Goal: Task Accomplishment & Management: Use online tool/utility

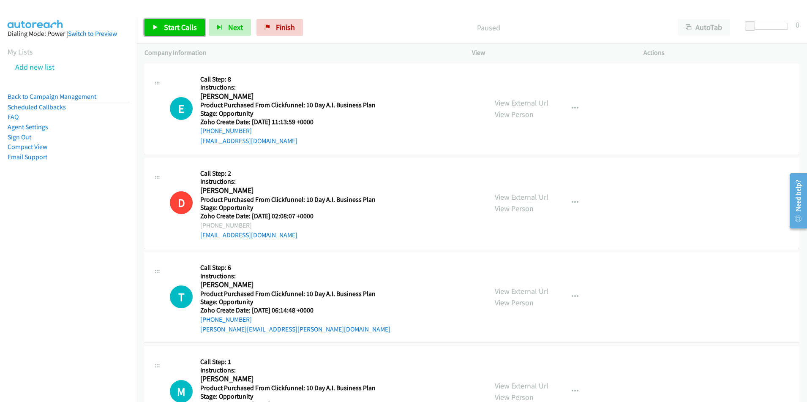
click at [172, 25] on span "Start Calls" at bounding box center [180, 27] width 33 height 10
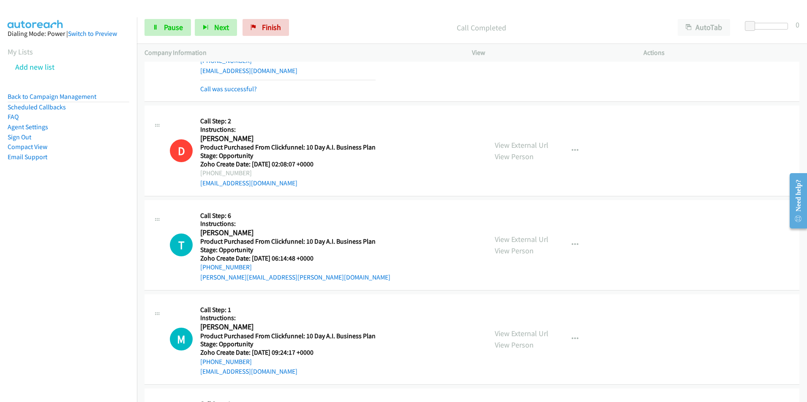
scroll to position [79, 0]
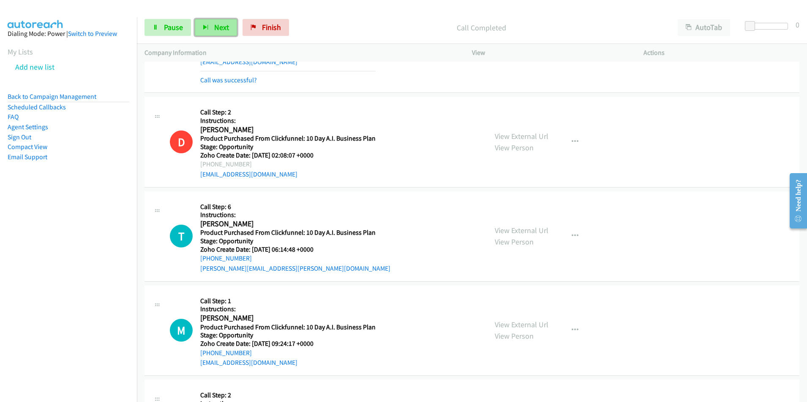
click at [218, 24] on span "Next" at bounding box center [221, 27] width 15 height 10
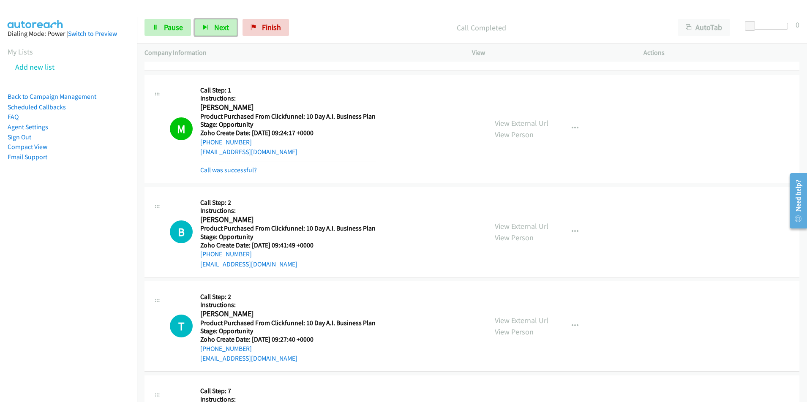
scroll to position [361, 0]
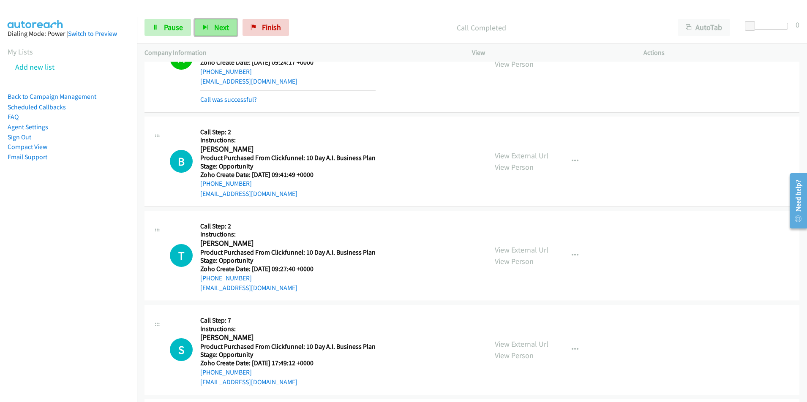
click at [214, 25] on span "Next" at bounding box center [221, 27] width 15 height 10
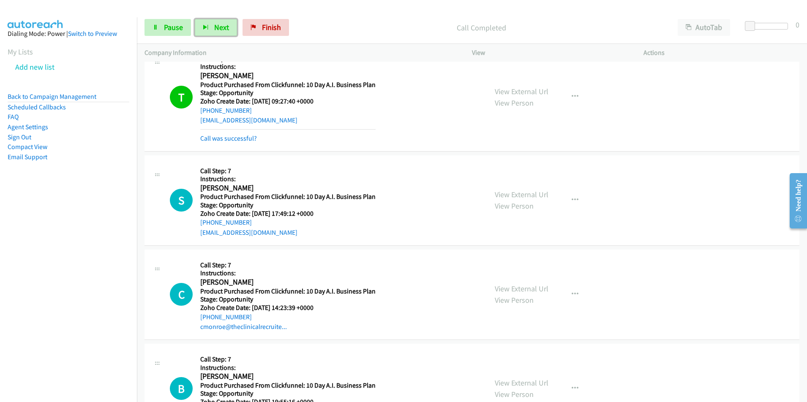
scroll to position [563, 0]
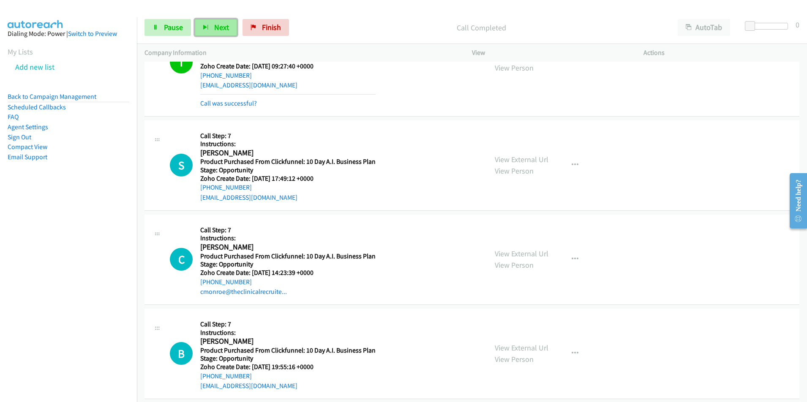
click at [208, 25] on icon "button" at bounding box center [206, 28] width 6 height 6
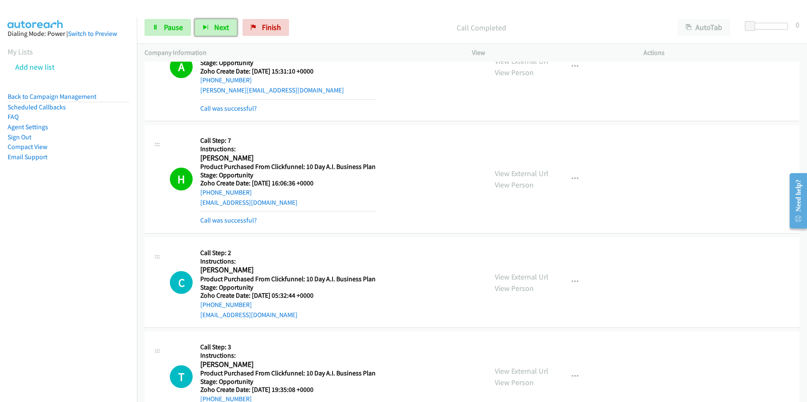
scroll to position [1151, 0]
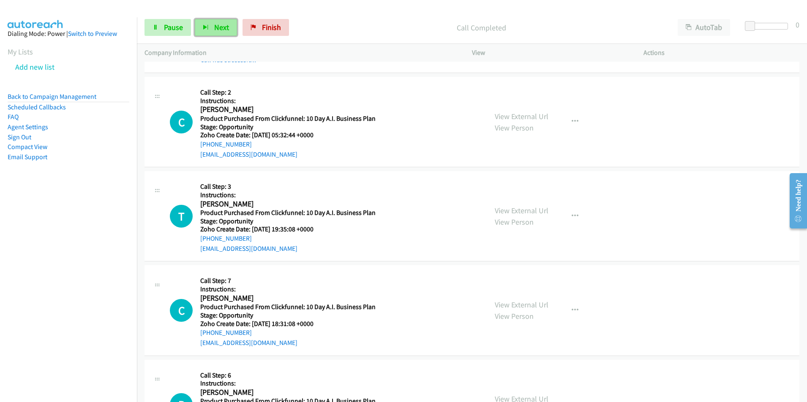
click at [220, 27] on span "Next" at bounding box center [221, 27] width 15 height 10
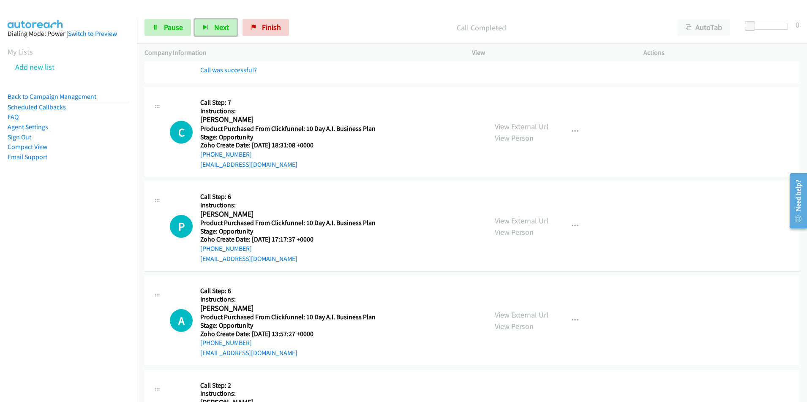
scroll to position [1356, 0]
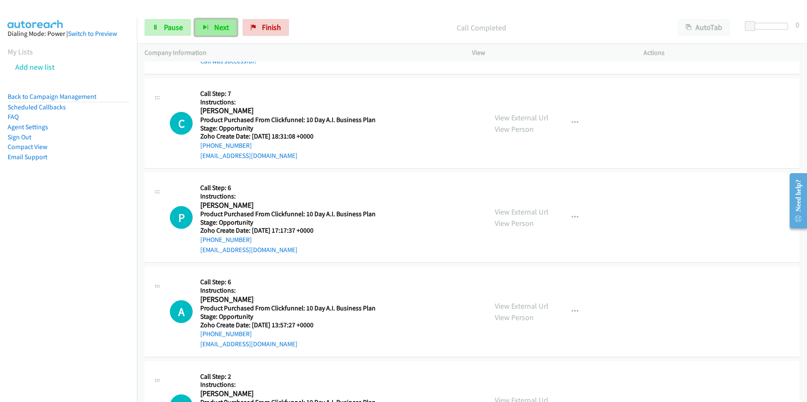
click at [221, 20] on button "Next" at bounding box center [216, 27] width 42 height 17
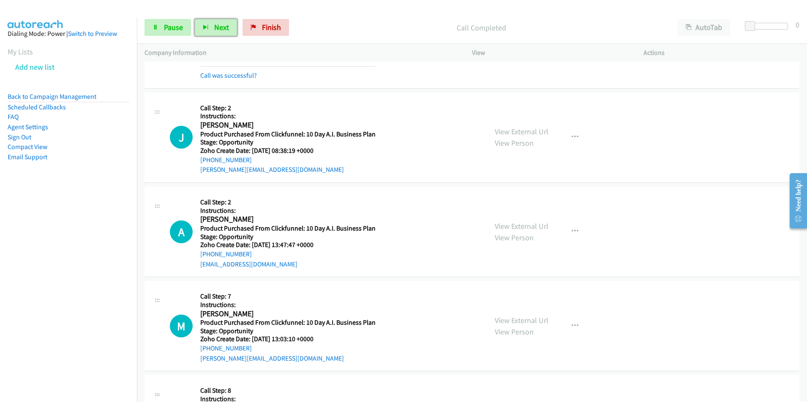
scroll to position [1688, 0]
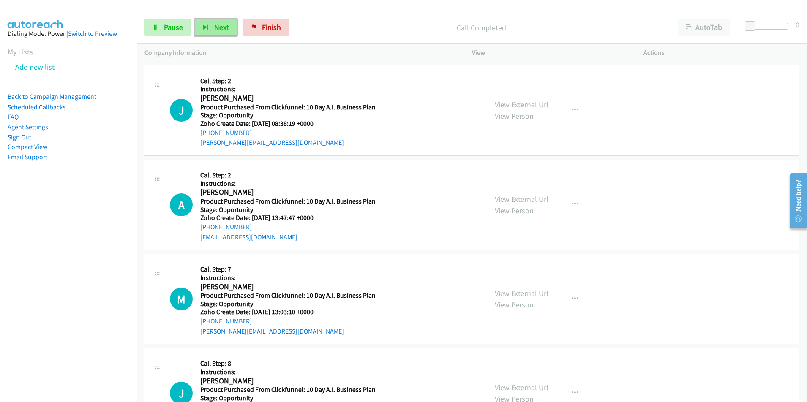
click at [218, 34] on button "Next" at bounding box center [216, 27] width 42 height 17
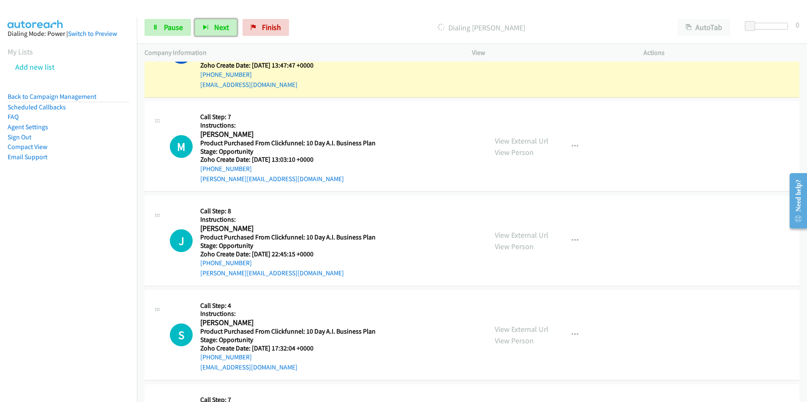
scroll to position [1859, 0]
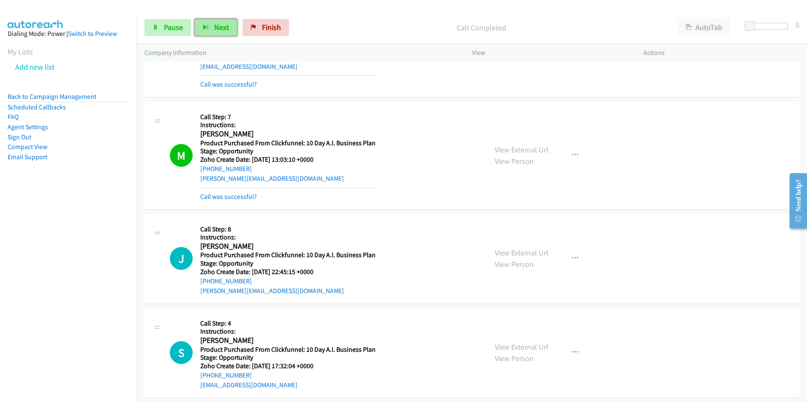
click at [214, 27] on span "Next" at bounding box center [221, 27] width 15 height 10
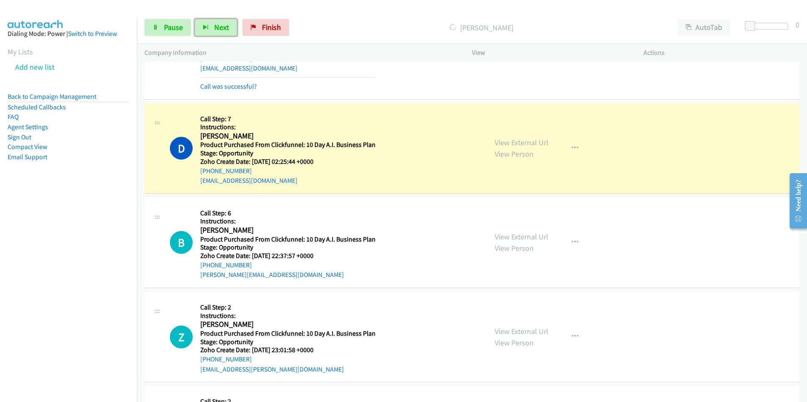
scroll to position [2194, 0]
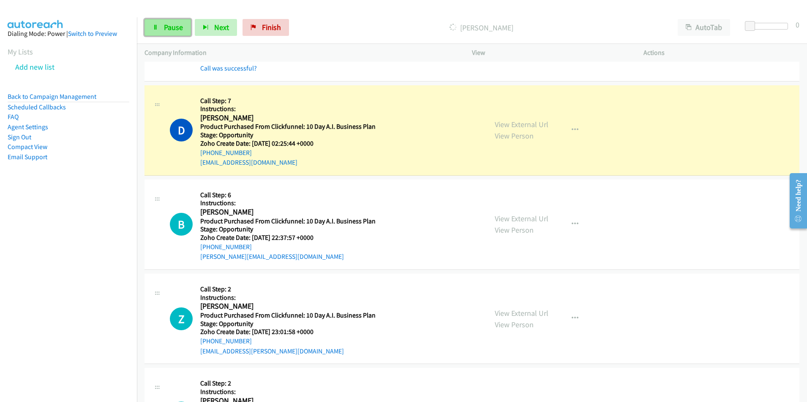
click at [176, 27] on span "Pause" at bounding box center [173, 27] width 19 height 10
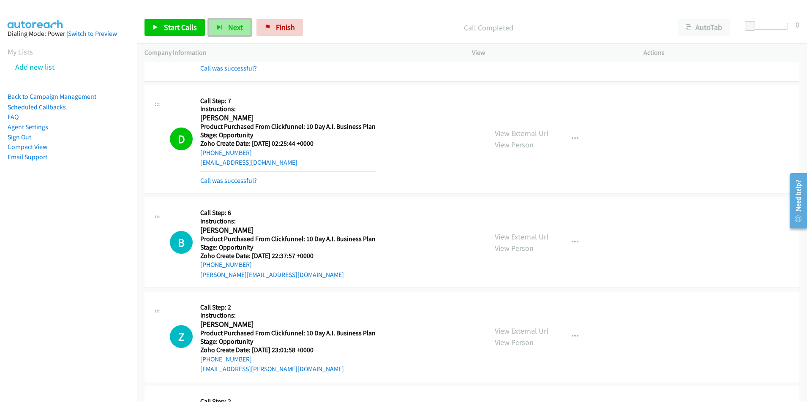
click at [228, 29] on span "Next" at bounding box center [235, 27] width 15 height 10
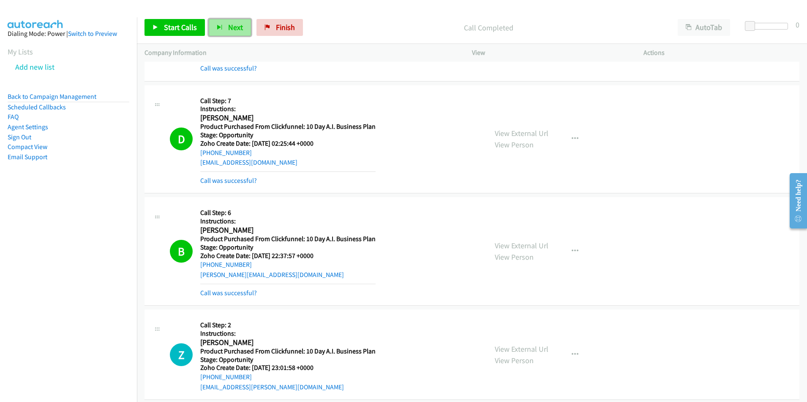
click at [228, 30] on span "Next" at bounding box center [235, 27] width 15 height 10
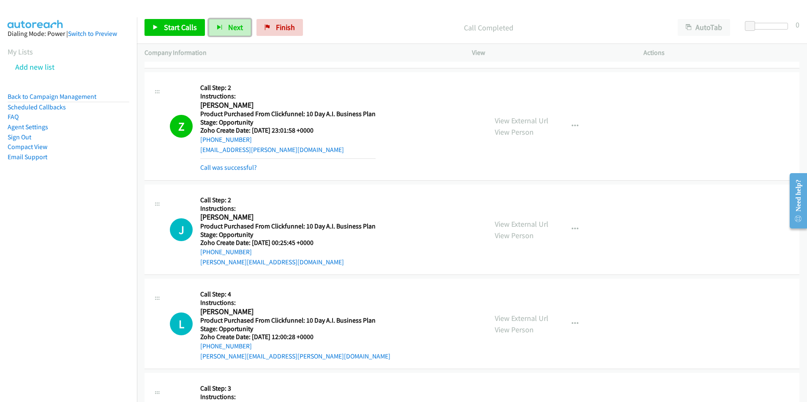
scroll to position [2423, 0]
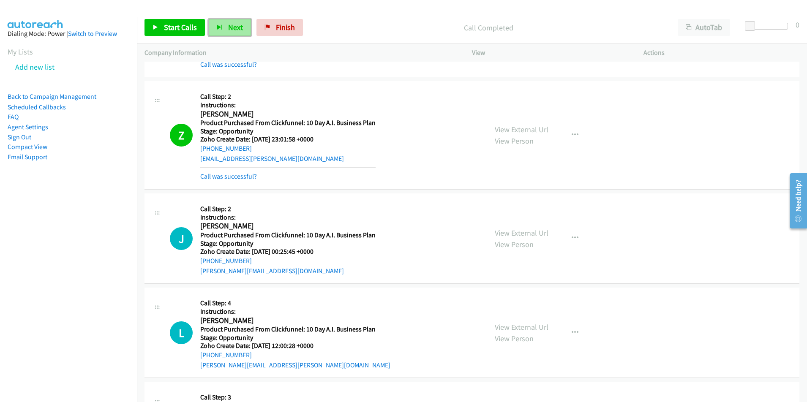
click at [231, 28] on span "Next" at bounding box center [235, 27] width 15 height 10
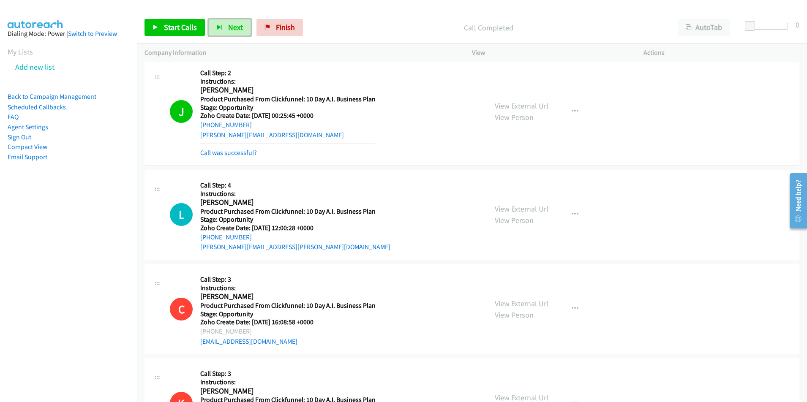
scroll to position [2567, 0]
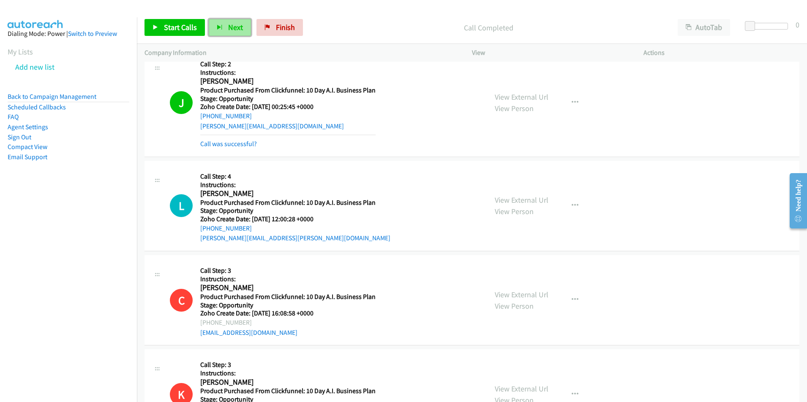
click at [232, 31] on span "Next" at bounding box center [235, 27] width 15 height 10
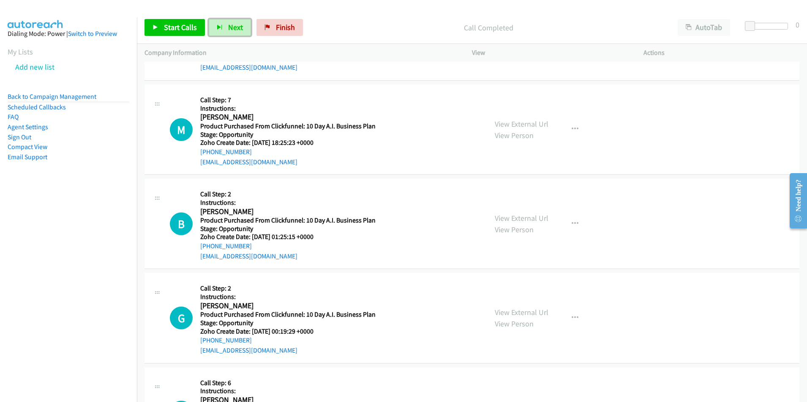
scroll to position [2951, 0]
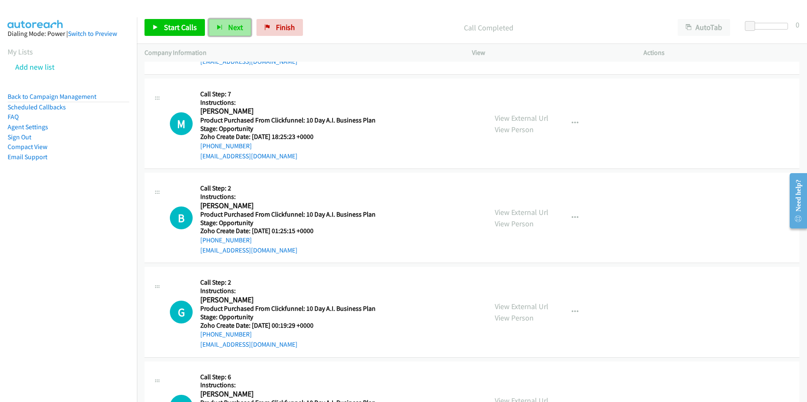
click at [234, 30] on span "Next" at bounding box center [235, 27] width 15 height 10
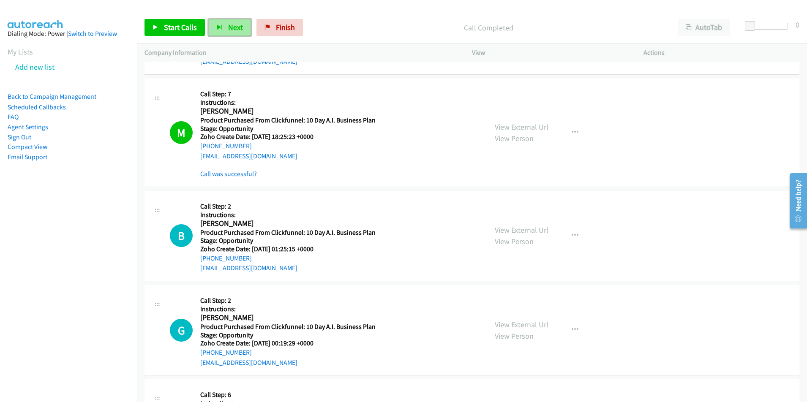
click at [231, 28] on span "Next" at bounding box center [235, 27] width 15 height 10
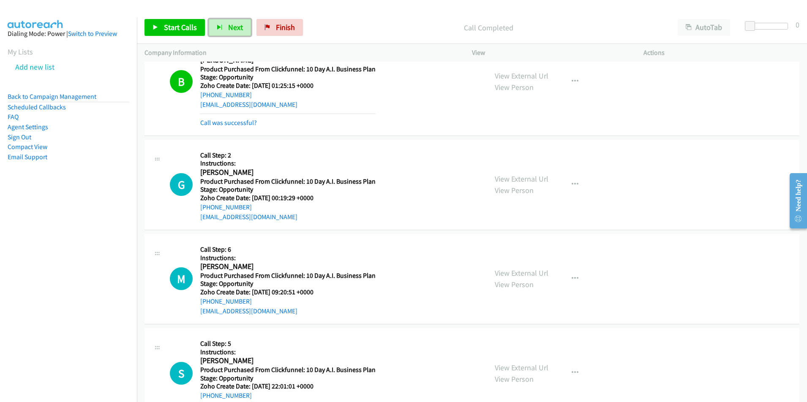
scroll to position [3120, 0]
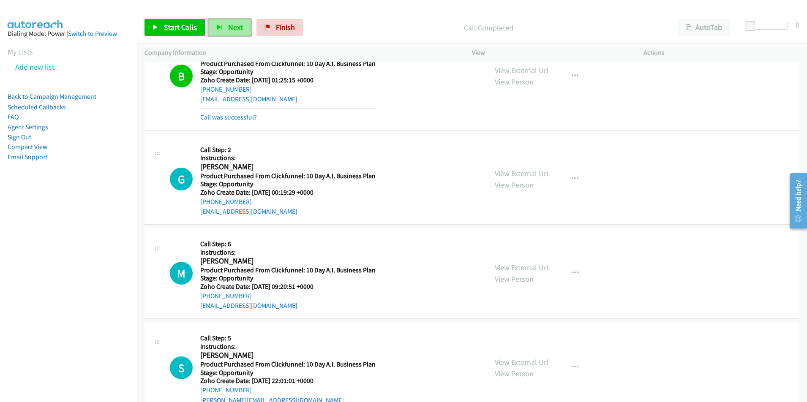
click at [232, 25] on span "Next" at bounding box center [235, 27] width 15 height 10
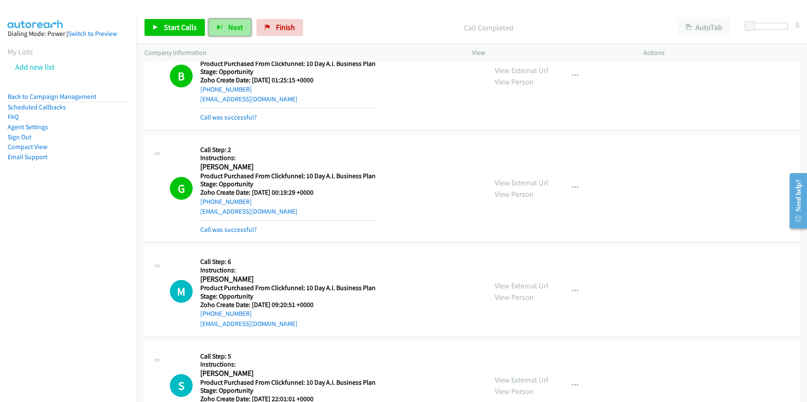
click at [228, 25] on span "Next" at bounding box center [235, 27] width 15 height 10
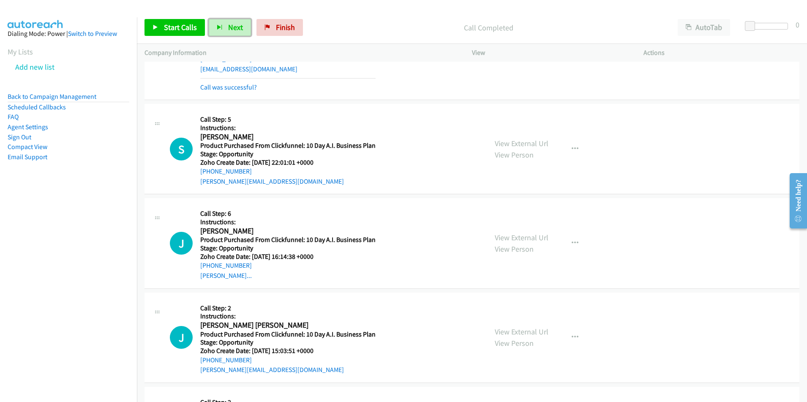
scroll to position [3385, 0]
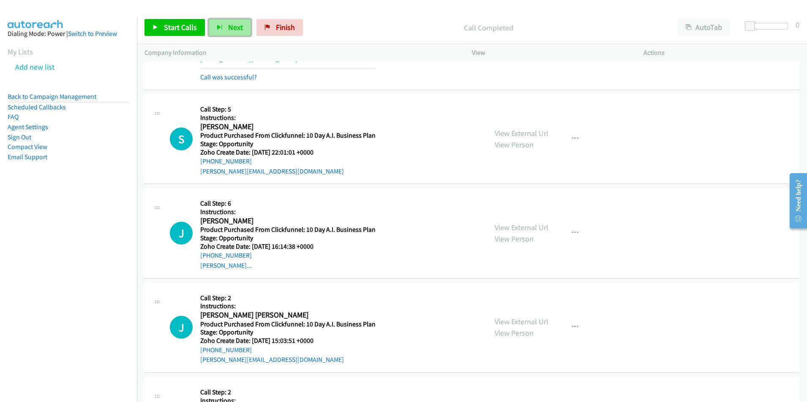
click at [228, 22] on span "Next" at bounding box center [235, 27] width 15 height 10
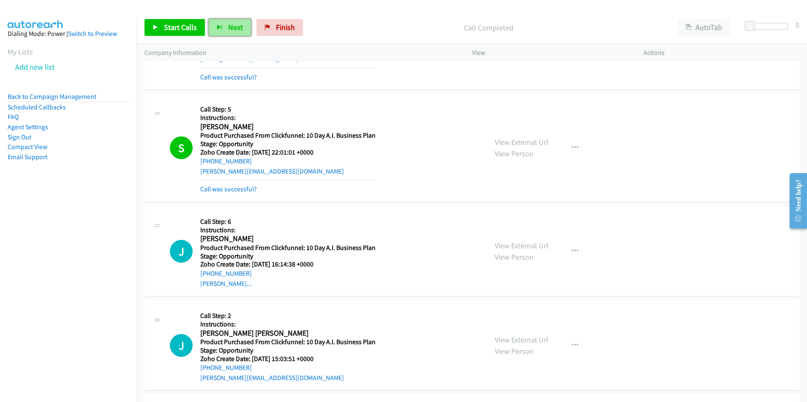
click at [230, 27] on span "Next" at bounding box center [235, 27] width 15 height 10
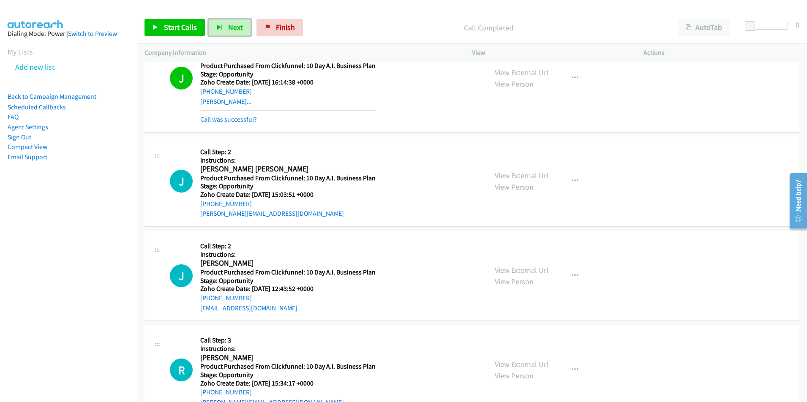
scroll to position [3571, 0]
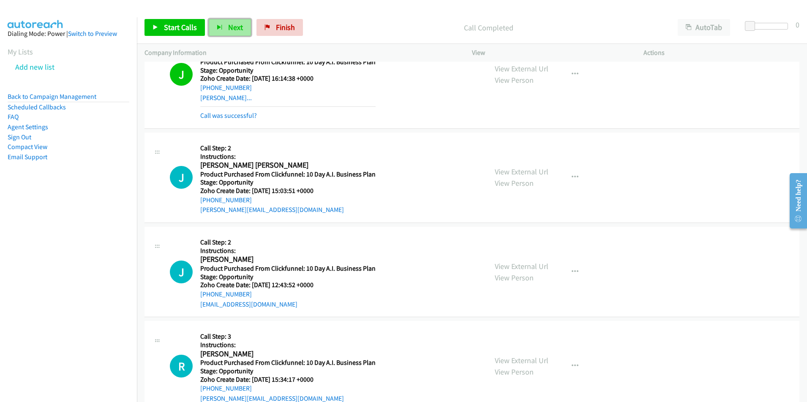
click at [229, 28] on span "Next" at bounding box center [235, 27] width 15 height 10
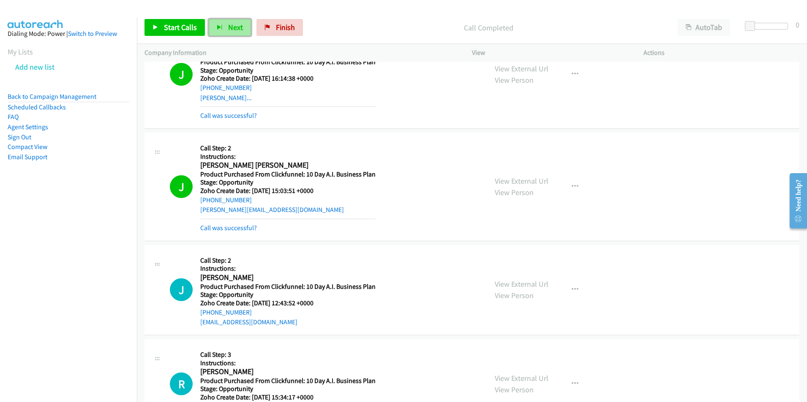
click at [239, 25] on span "Next" at bounding box center [235, 27] width 15 height 10
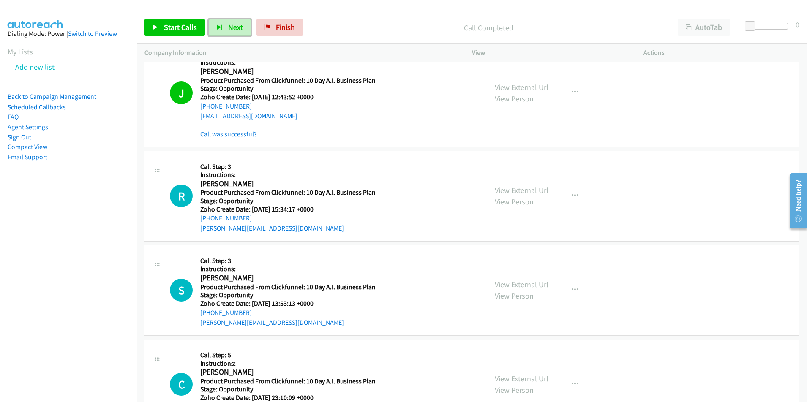
scroll to position [3815, 0]
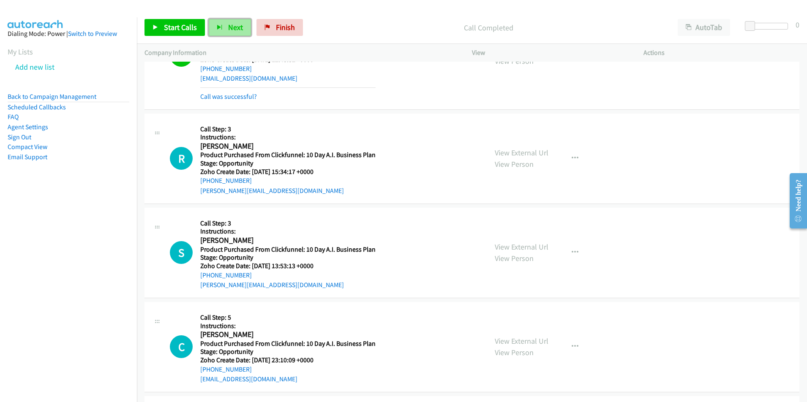
click at [234, 26] on span "Next" at bounding box center [235, 27] width 15 height 10
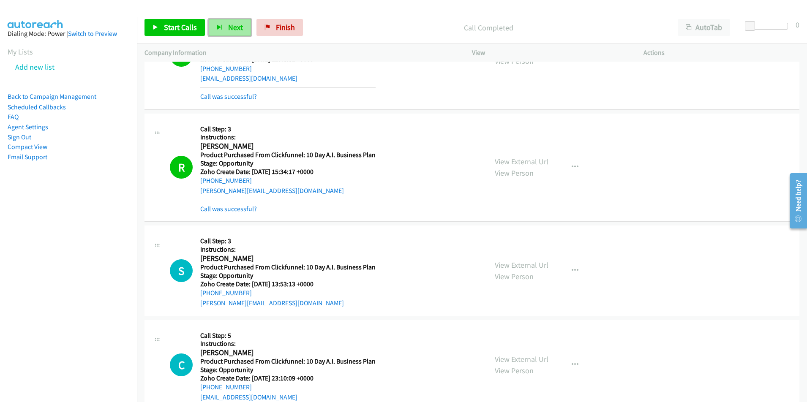
click at [230, 33] on button "Next" at bounding box center [230, 27] width 42 height 17
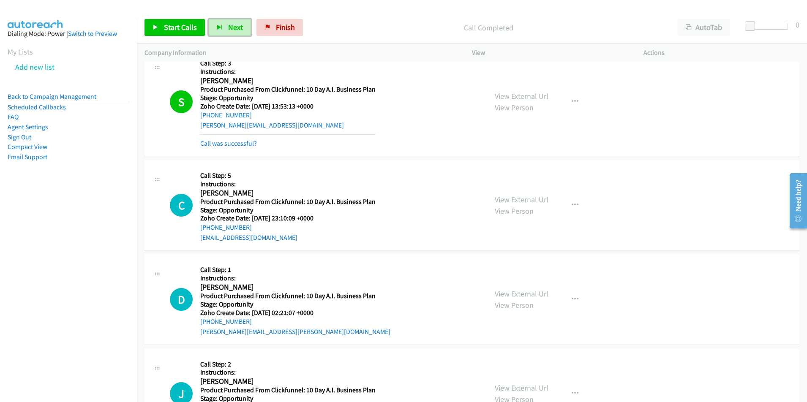
scroll to position [4017, 0]
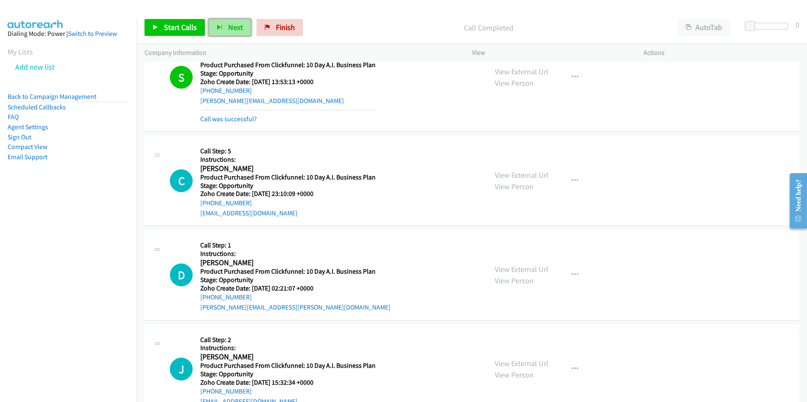
click at [223, 29] on button "Next" at bounding box center [230, 27] width 42 height 17
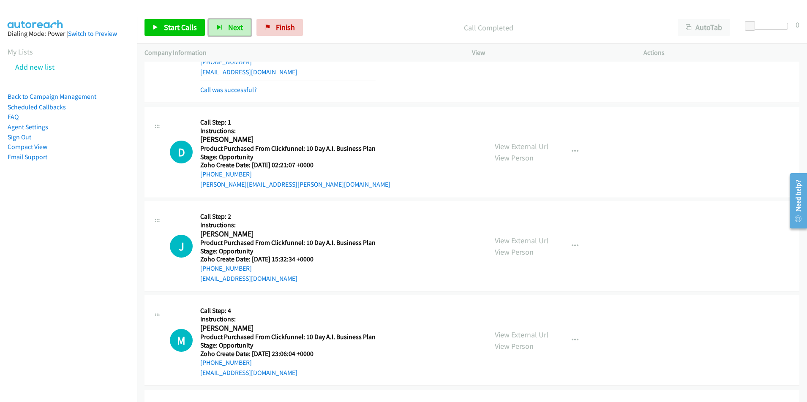
scroll to position [4226, 0]
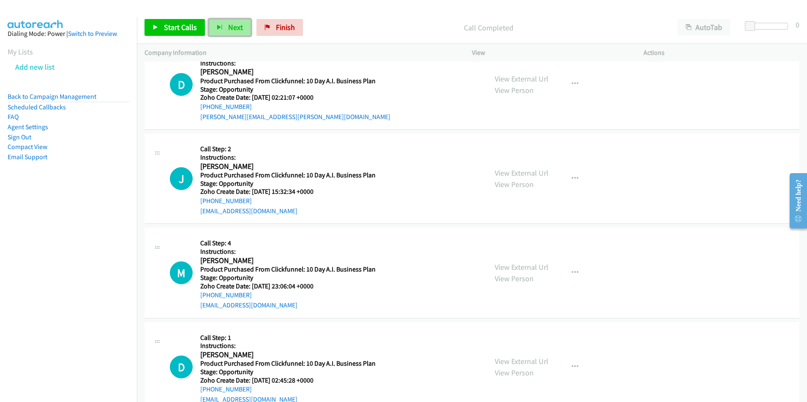
click at [231, 30] on span "Next" at bounding box center [235, 27] width 15 height 10
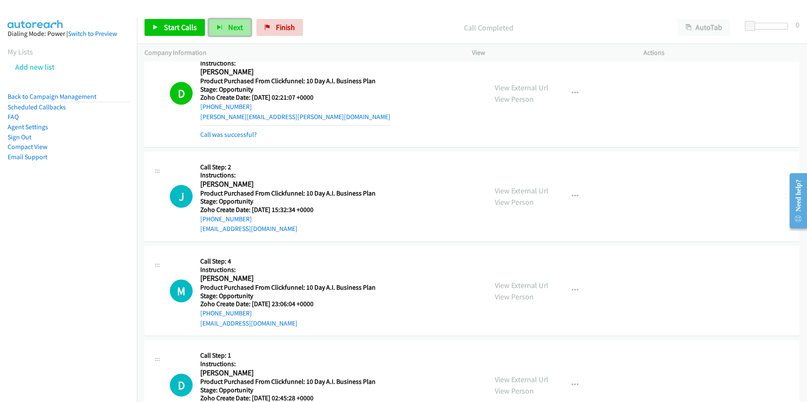
click at [228, 27] on span "Next" at bounding box center [235, 27] width 15 height 10
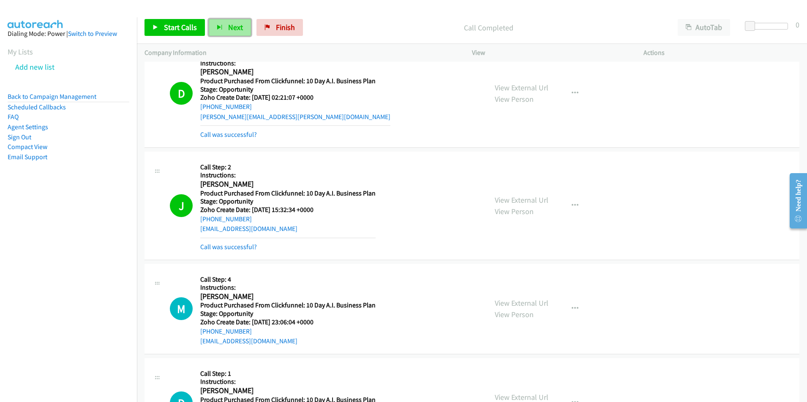
click at [223, 23] on button "Next" at bounding box center [230, 27] width 42 height 17
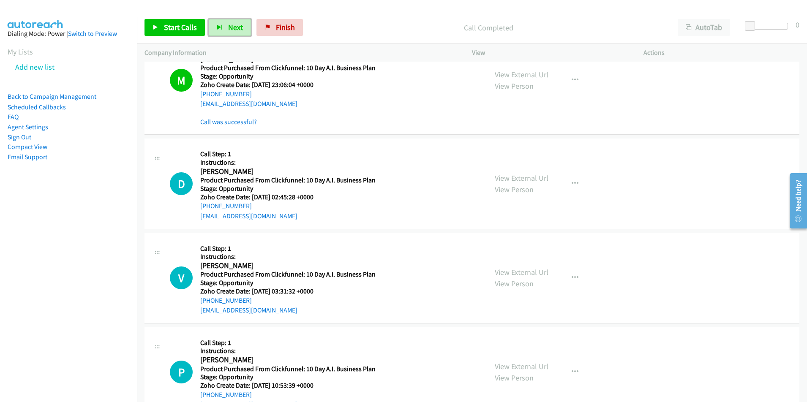
scroll to position [4523, 0]
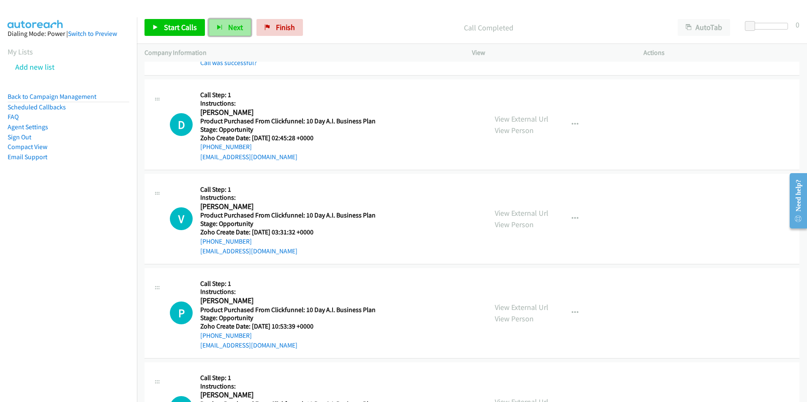
click at [237, 24] on span "Next" at bounding box center [235, 27] width 15 height 10
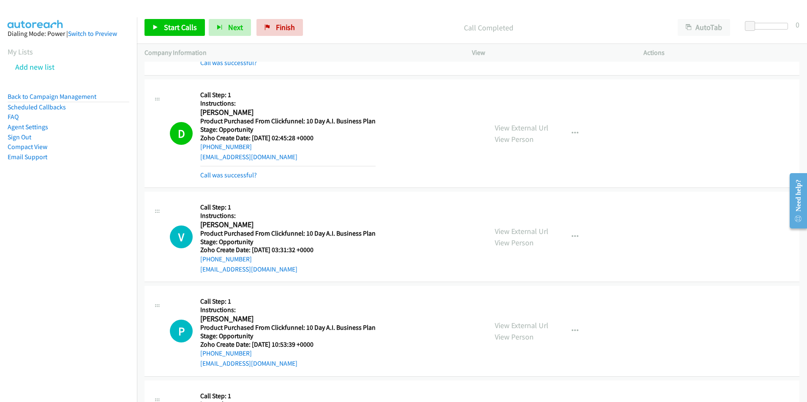
click at [282, 157] on div "[EMAIL_ADDRESS][DOMAIN_NAME]" at bounding box center [287, 157] width 175 height 10
click at [277, 158] on div "[EMAIL_ADDRESS][DOMAIN_NAME]" at bounding box center [287, 157] width 175 height 10
click at [195, 161] on div "D Callback Scheduled Call Step: 1 Instructions: [PERSON_NAME] America/[GEOGRAPH…" at bounding box center [325, 133] width 310 height 93
copy link "[EMAIL_ADDRESS][DOMAIN_NAME]"
